Goal: Information Seeking & Learning: Learn about a topic

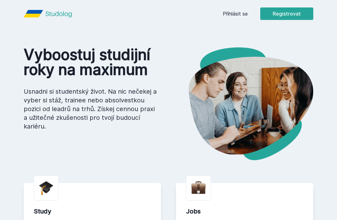
click at [242, 12] on link "Přihlásit se" at bounding box center [234, 13] width 25 height 7
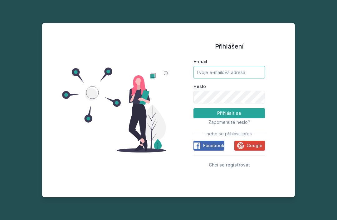
click at [238, 79] on input "E-mail" at bounding box center [228, 72] width 71 height 12
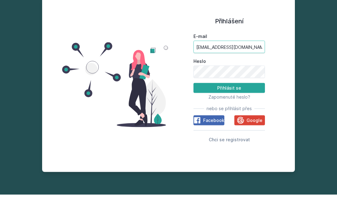
type input "[EMAIL_ADDRESS][DOMAIN_NAME]"
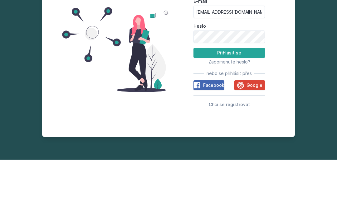
click at [250, 108] on button "Přihlásit se" at bounding box center [228, 113] width 71 height 10
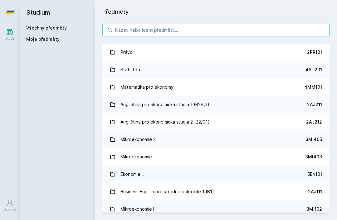
click at [218, 24] on input "search" at bounding box center [215, 30] width 227 height 12
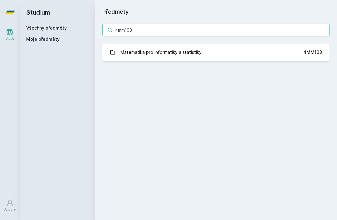
type input "4mm103"
click at [192, 46] on div "Matematika pro informatiky a statistiky" at bounding box center [160, 52] width 81 height 12
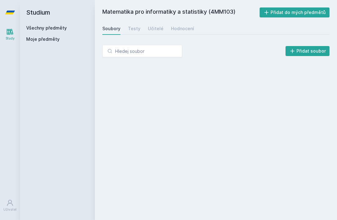
click at [133, 26] on div "Testy" at bounding box center [134, 29] width 12 height 6
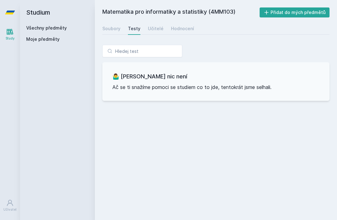
click at [152, 26] on div "Učitelé" at bounding box center [156, 29] width 16 height 6
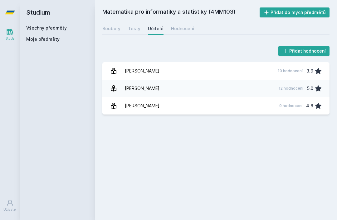
click at [137, 82] on div "[PERSON_NAME]" at bounding box center [142, 88] width 35 height 12
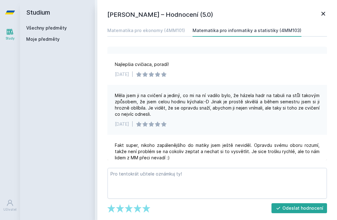
scroll to position [249, 0]
click at [323, 11] on icon at bounding box center [322, 13] width 7 height 7
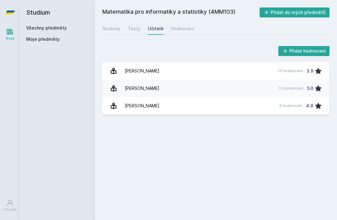
click at [236, 62] on link "[PERSON_NAME] 10 hodnocení 3.9" at bounding box center [215, 70] width 227 height 17
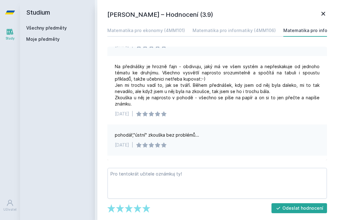
scroll to position [203, 0]
click at [320, 15] on icon at bounding box center [322, 13] width 7 height 7
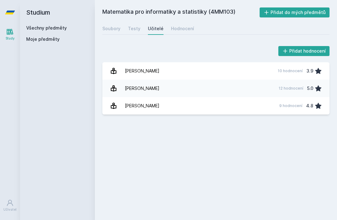
click at [112, 26] on div "Soubory" at bounding box center [111, 29] width 18 height 6
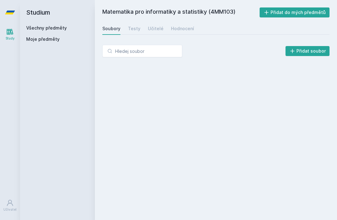
click at [174, 22] on link "Hodnocení" at bounding box center [182, 28] width 23 height 12
